Goal: Navigation & Orientation: Understand site structure

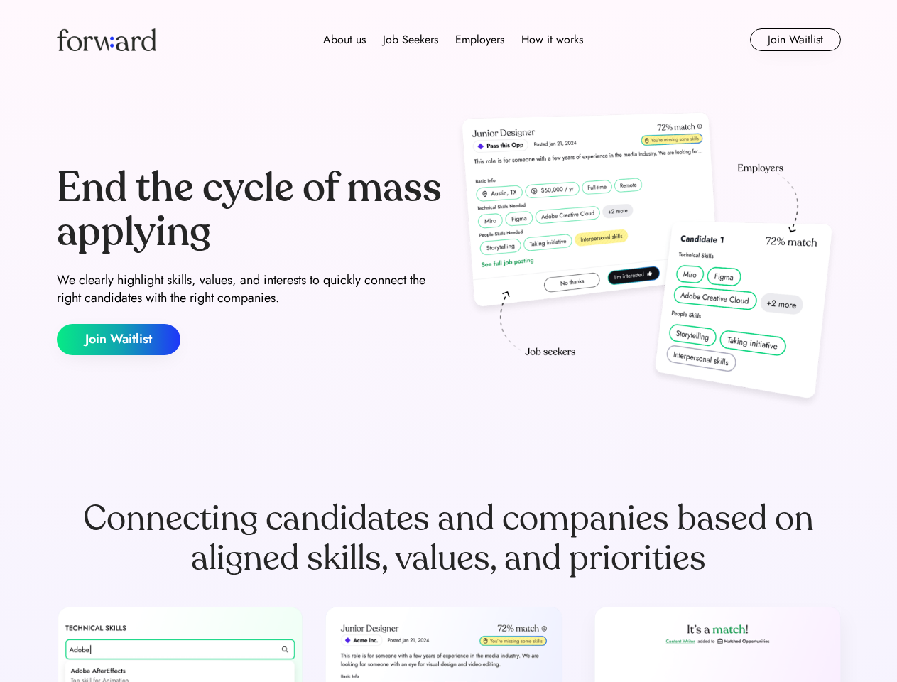
click at [448, 341] on div "End the cycle of mass applying We clearly highlight skills, values, and interes…" at bounding box center [449, 261] width 784 height 306
click at [449, 40] on div "About us Job Seekers Employers How it works" at bounding box center [453, 39] width 560 height 17
click at [107, 40] on img at bounding box center [106, 39] width 99 height 23
click at [453, 40] on div "About us Job Seekers Employers How it works" at bounding box center [453, 39] width 560 height 17
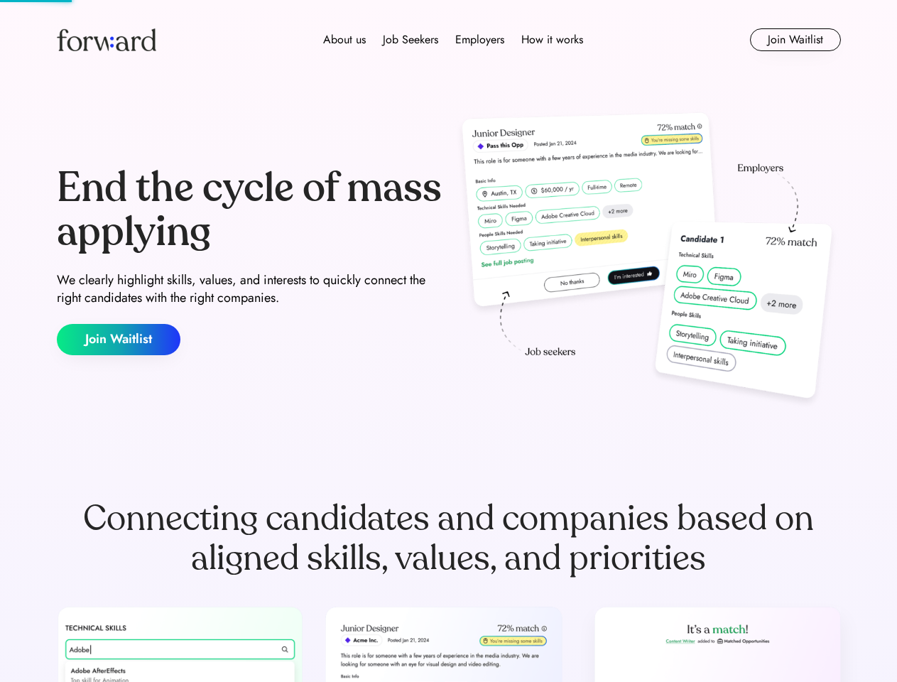
click at [345, 40] on div "About us" at bounding box center [344, 39] width 43 height 17
click at [411, 40] on div "Job Seekers" at bounding box center [410, 39] width 55 height 17
click at [480, 40] on div "Employers" at bounding box center [479, 39] width 49 height 17
